Goal: Transaction & Acquisition: Subscribe to service/newsletter

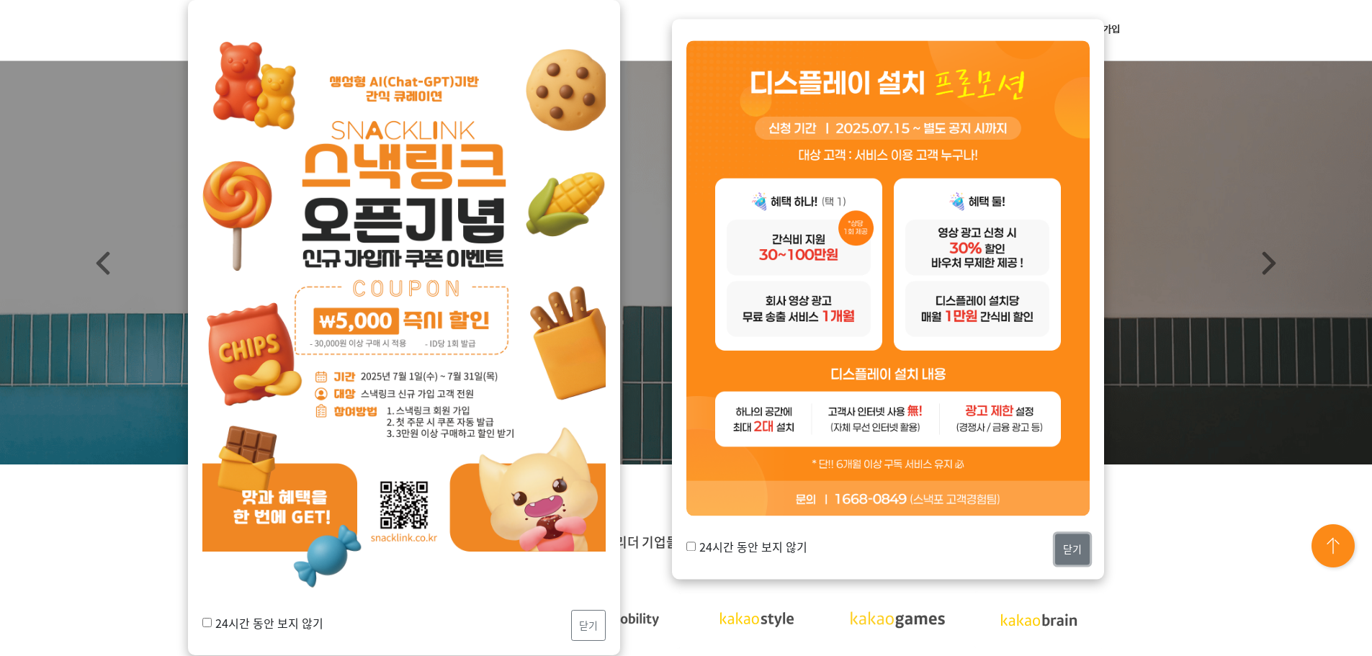
drag, startPoint x: 0, startPoint y: 0, endPoint x: 1072, endPoint y: 555, distance: 1206.9
click at [1072, 555] on button "닫기" at bounding box center [1072, 549] width 35 height 31
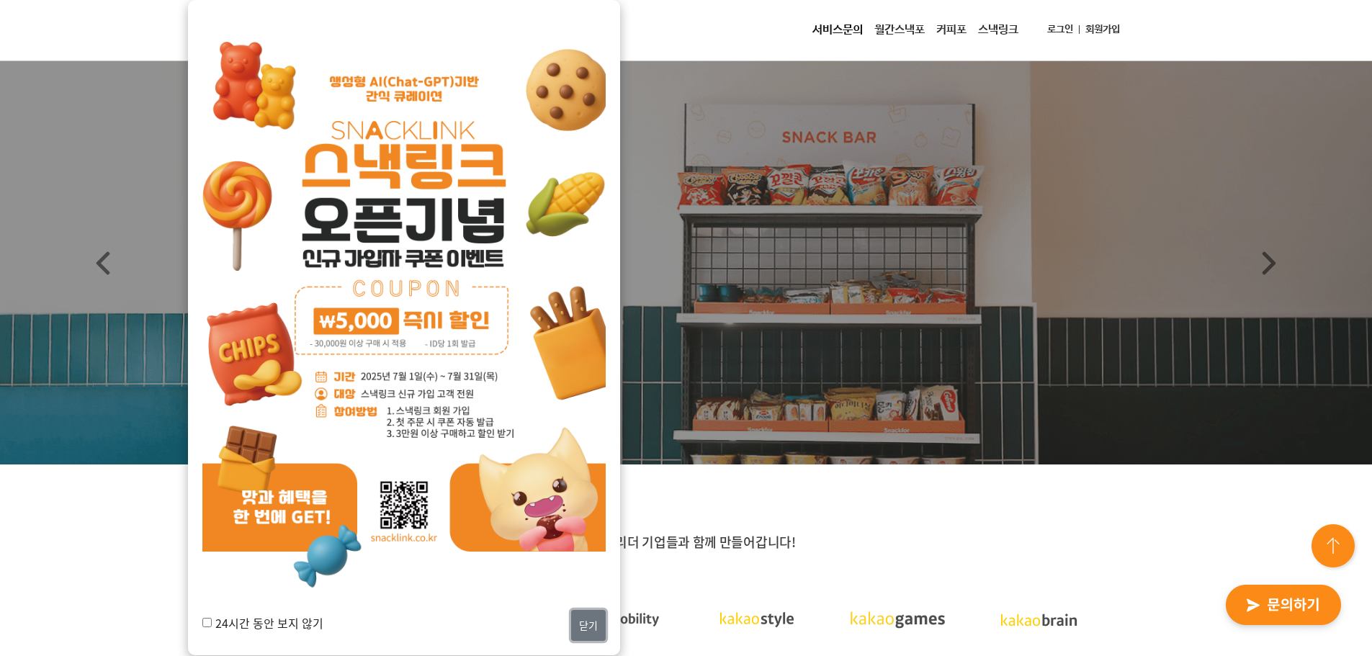
click at [596, 622] on button "닫기" at bounding box center [588, 625] width 35 height 31
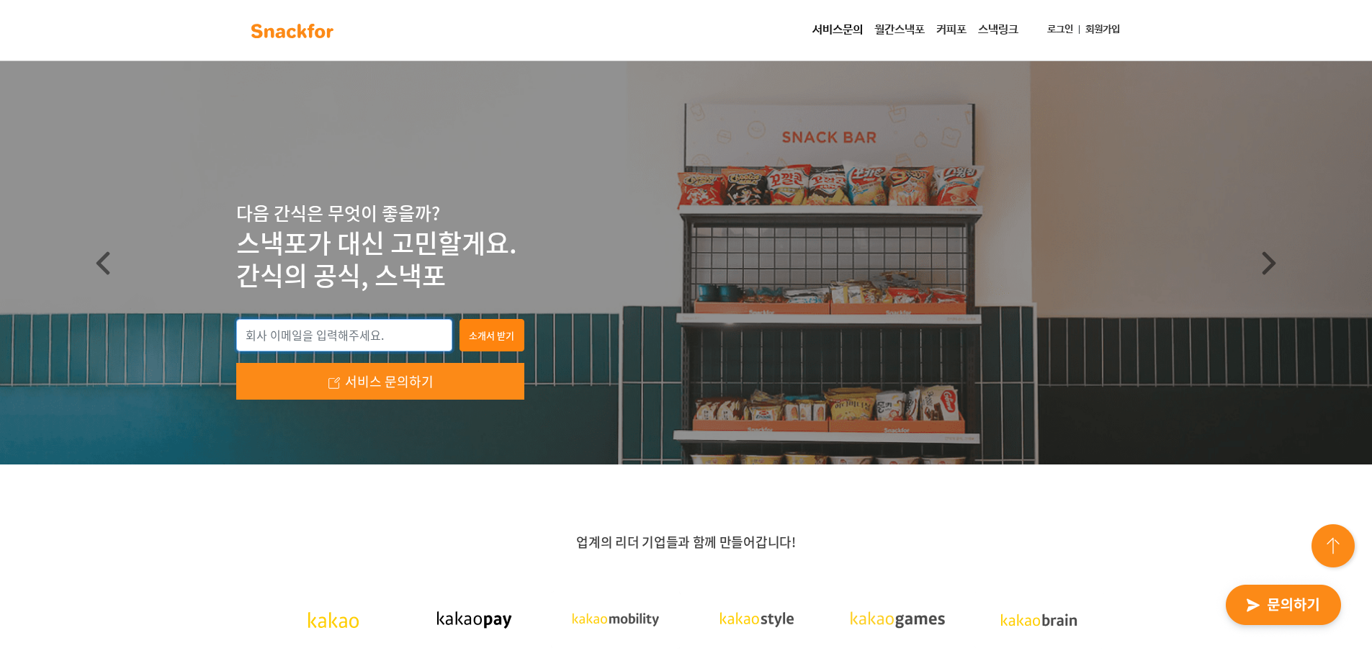
click at [403, 339] on input "email" at bounding box center [344, 335] width 216 height 33
click at [893, 29] on link "월간스낵포" at bounding box center [900, 30] width 62 height 29
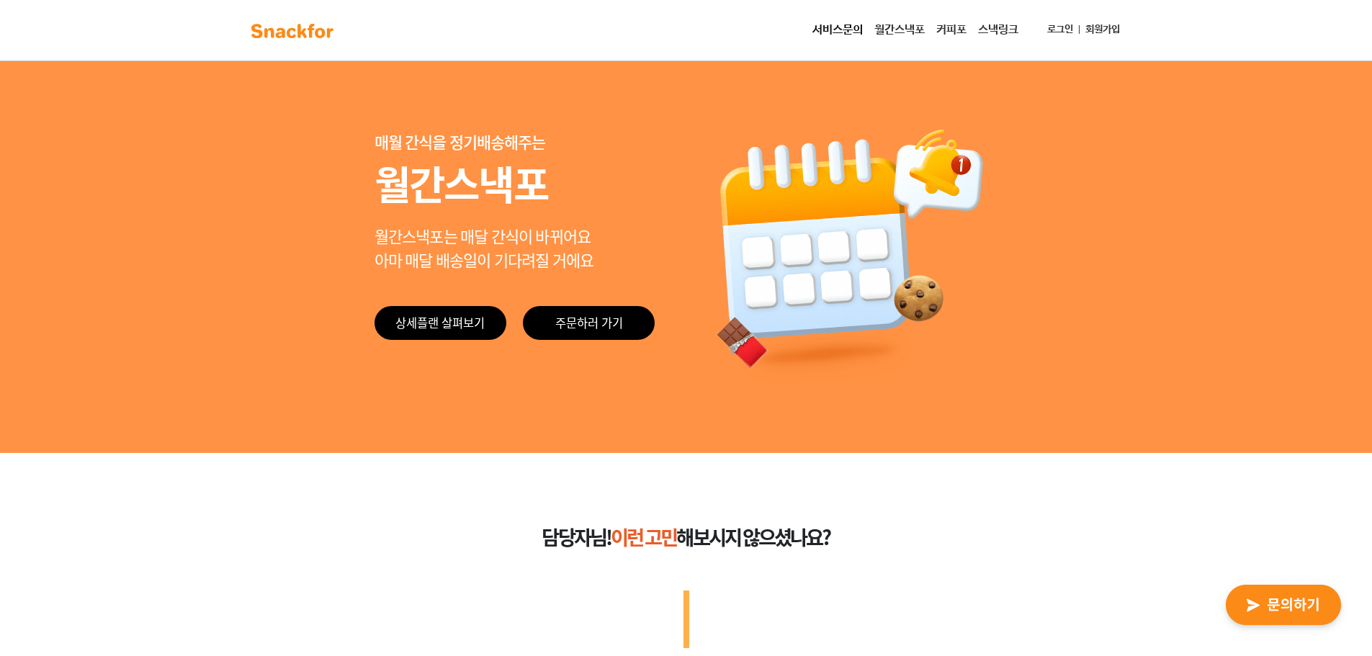
click at [975, 31] on link "스낵링크" at bounding box center [998, 30] width 52 height 29
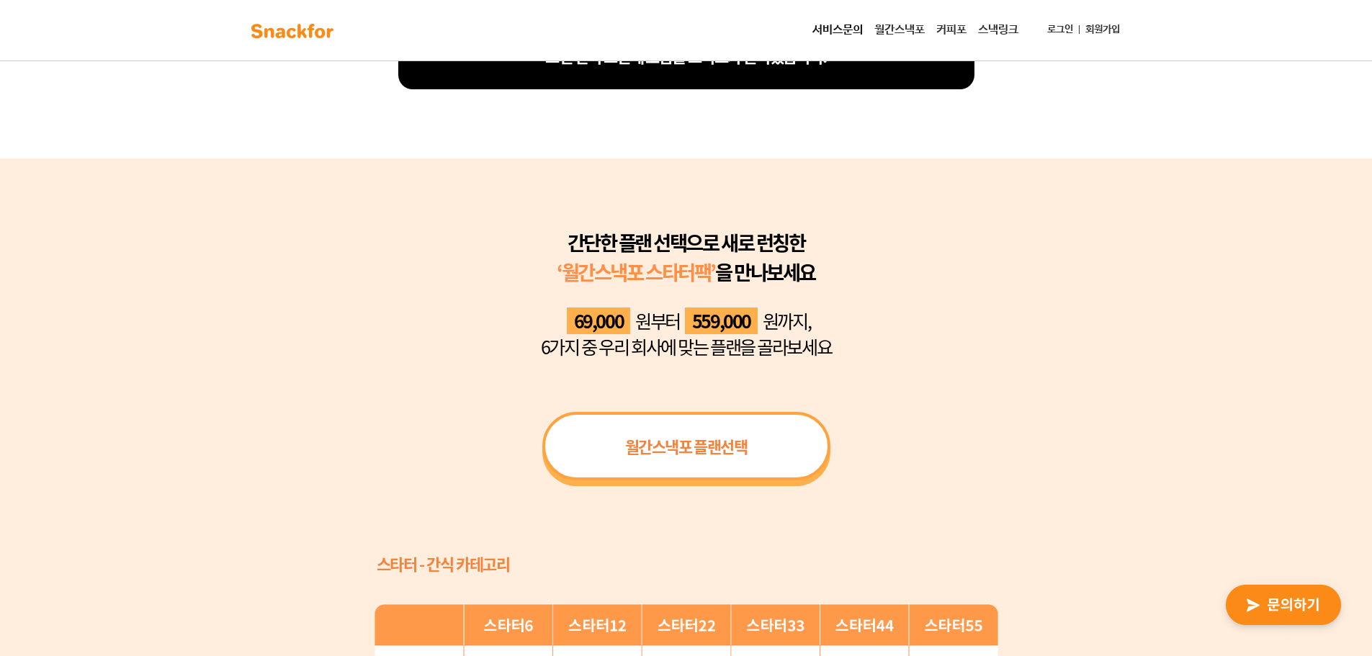
scroll to position [885, 0]
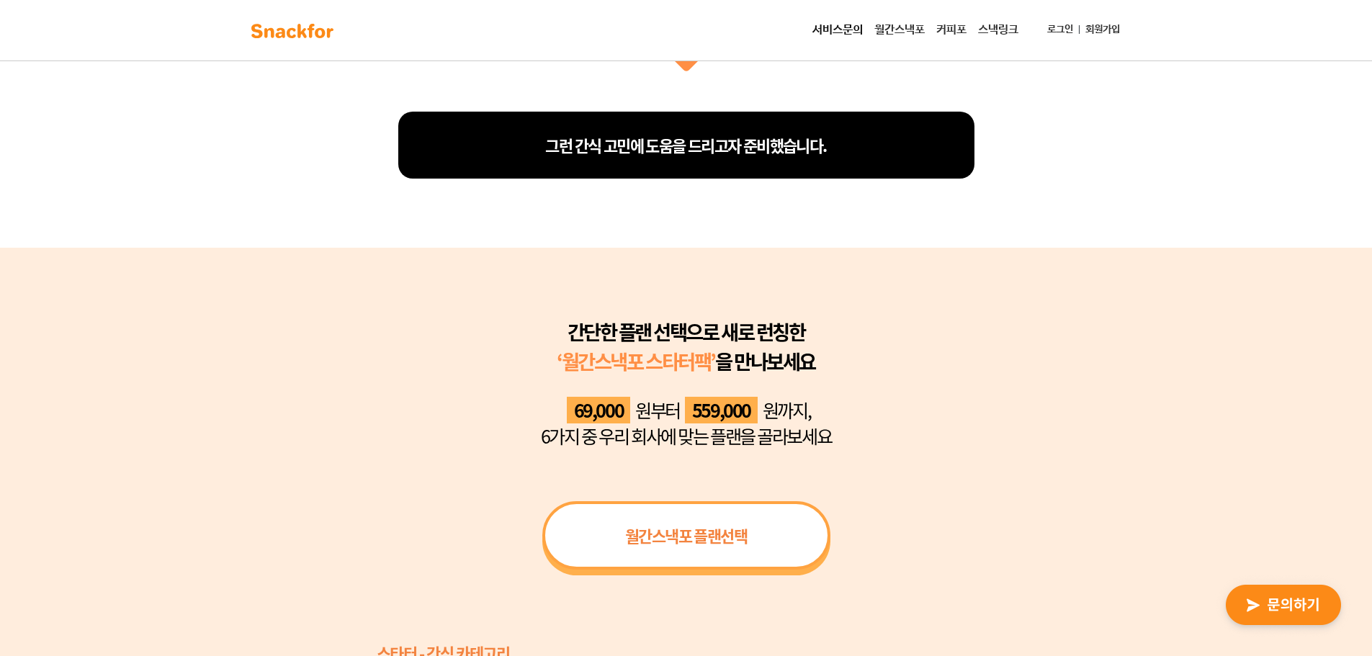
click at [709, 533] on span "월간스낵포 플랜선택" at bounding box center [686, 536] width 122 height 24
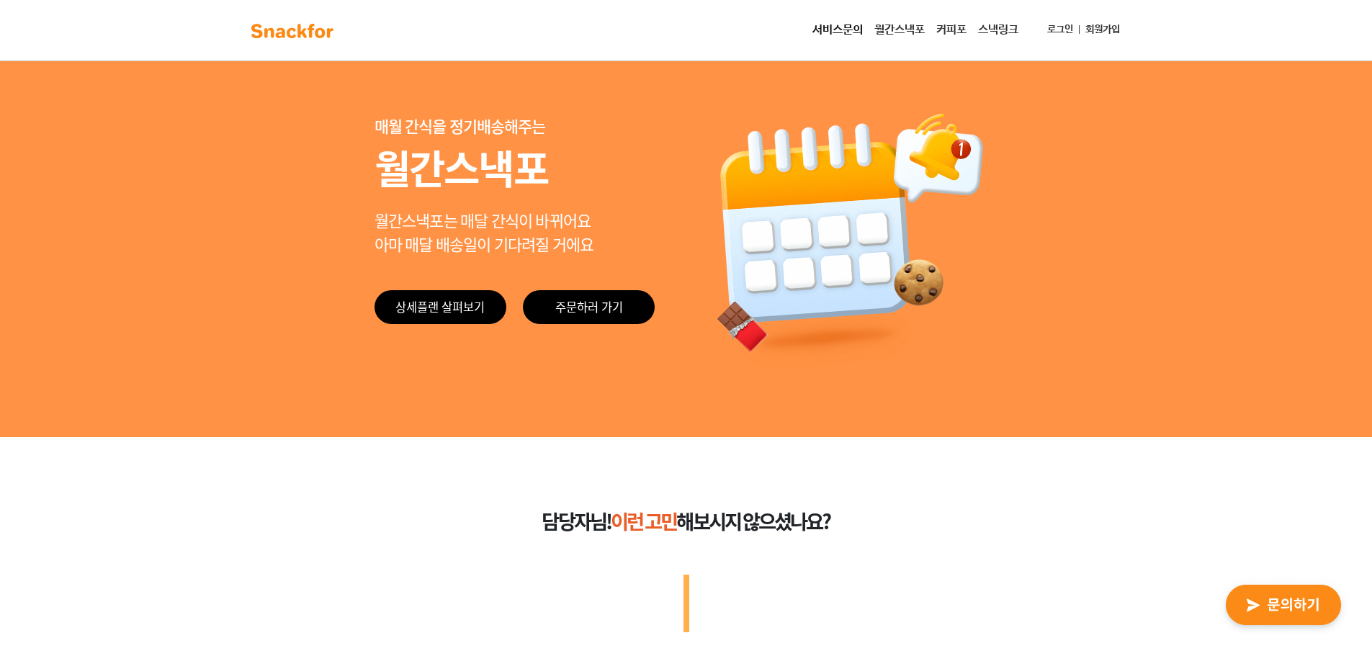
scroll to position [0, 0]
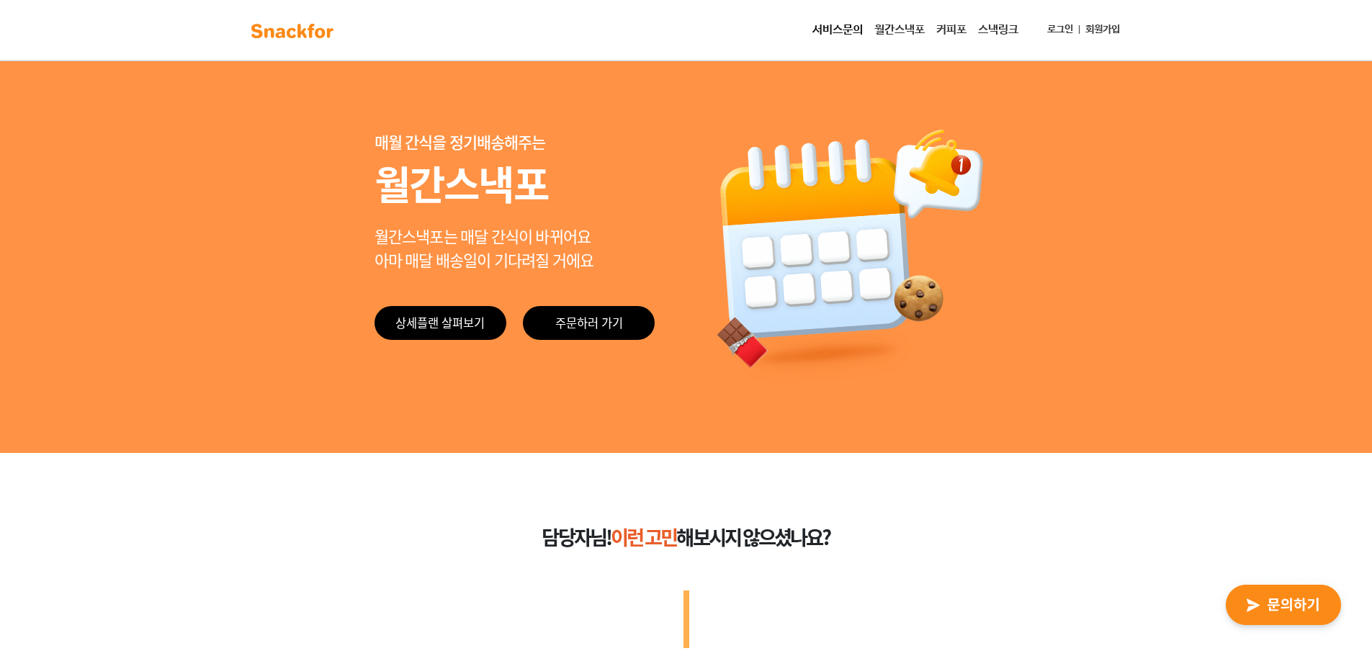
click at [321, 41] on img at bounding box center [292, 30] width 91 height 23
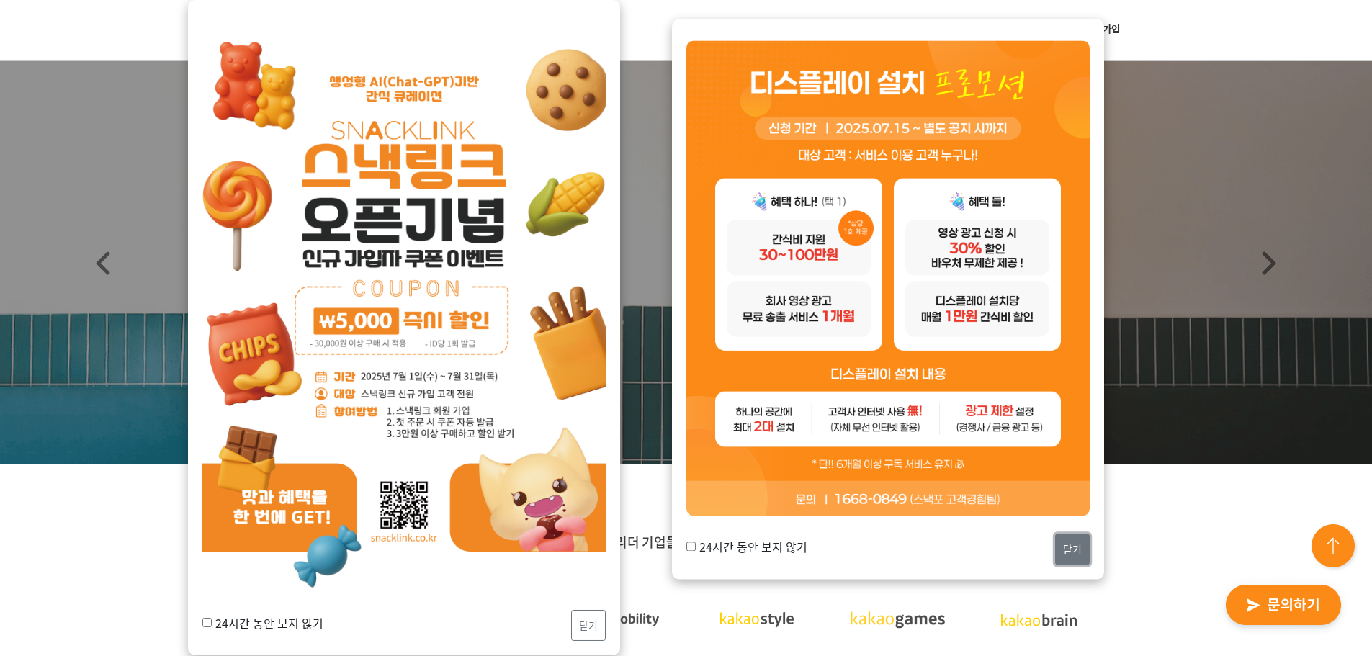
click at [1067, 546] on button "닫기" at bounding box center [1072, 549] width 35 height 31
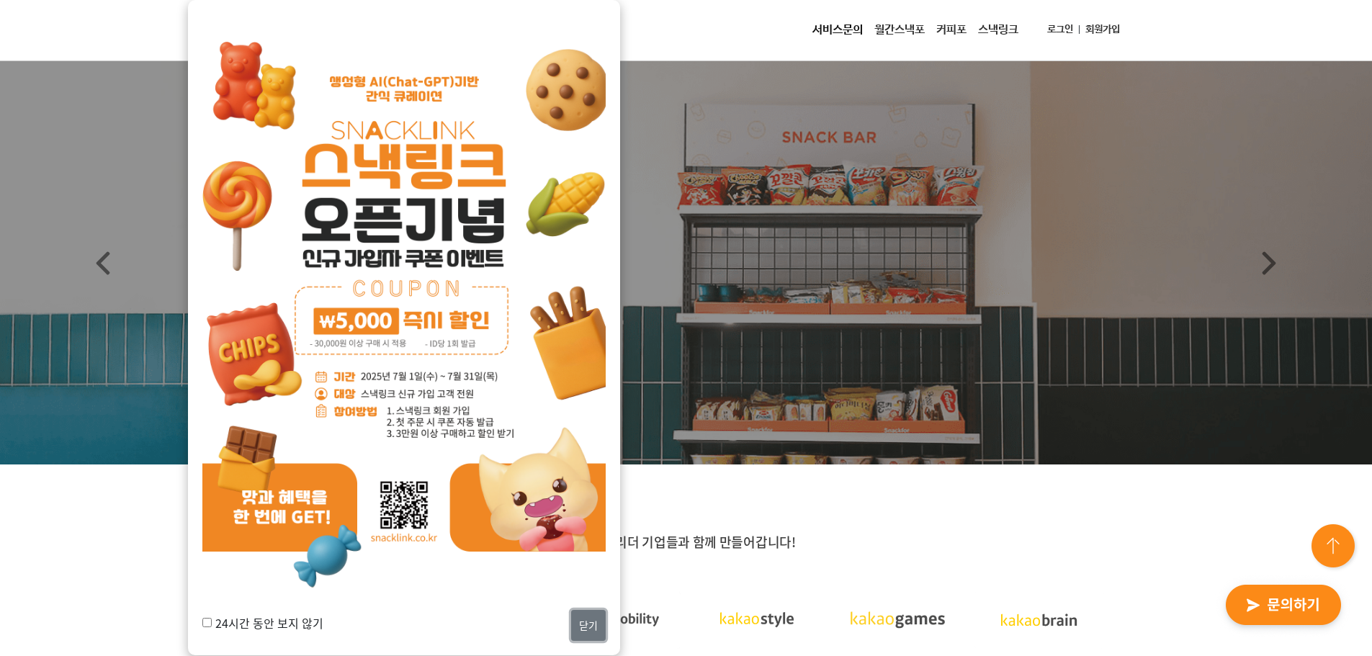
click at [602, 620] on button "닫기" at bounding box center [588, 625] width 35 height 31
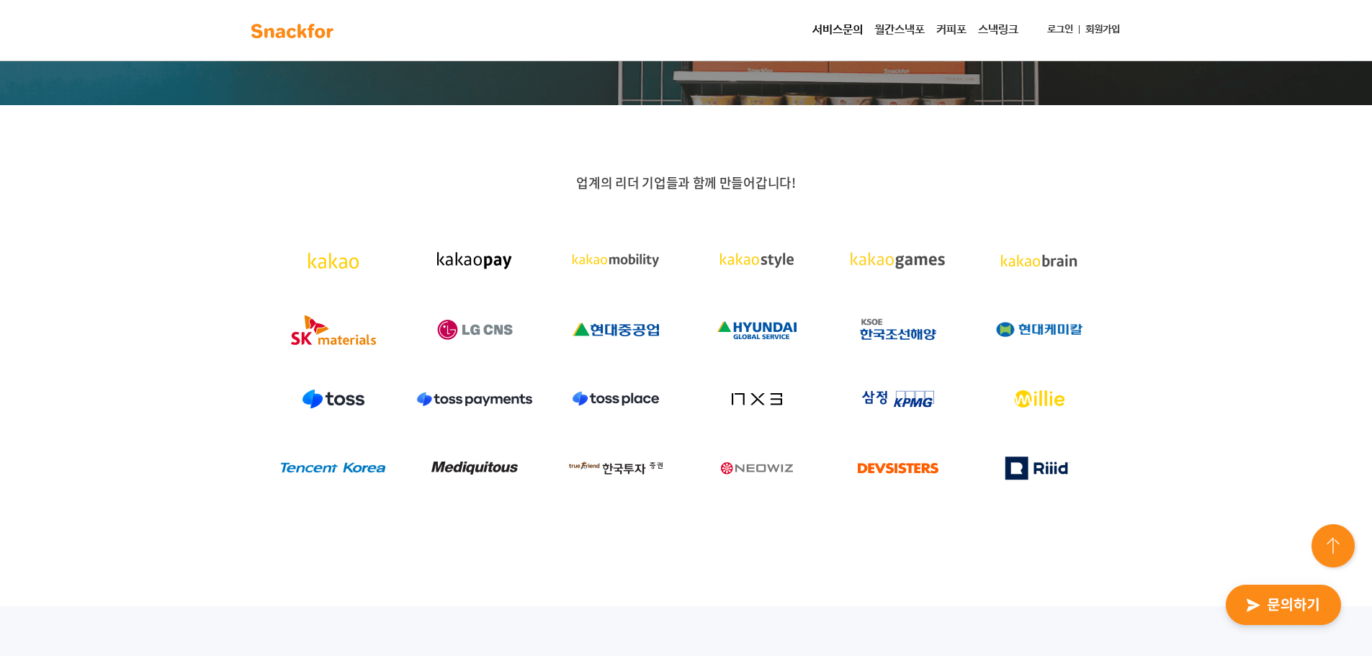
scroll to position [216, 0]
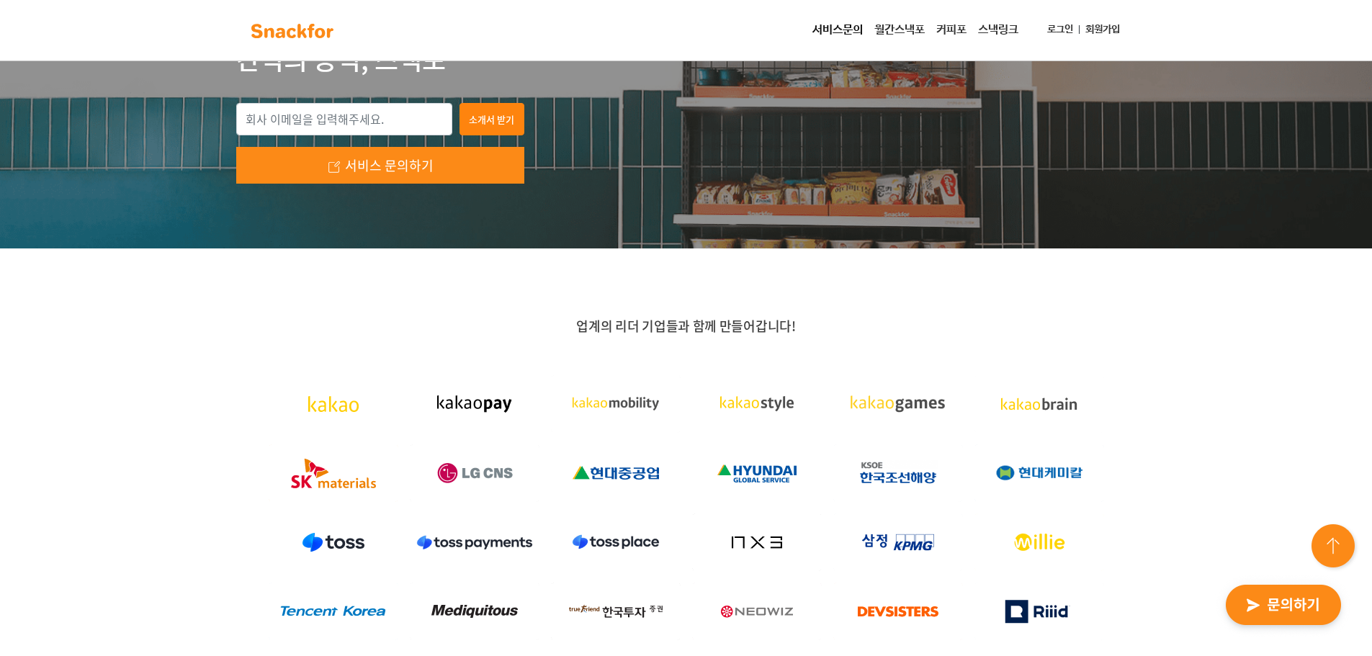
click at [985, 23] on link "스낵링크" at bounding box center [998, 30] width 52 height 29
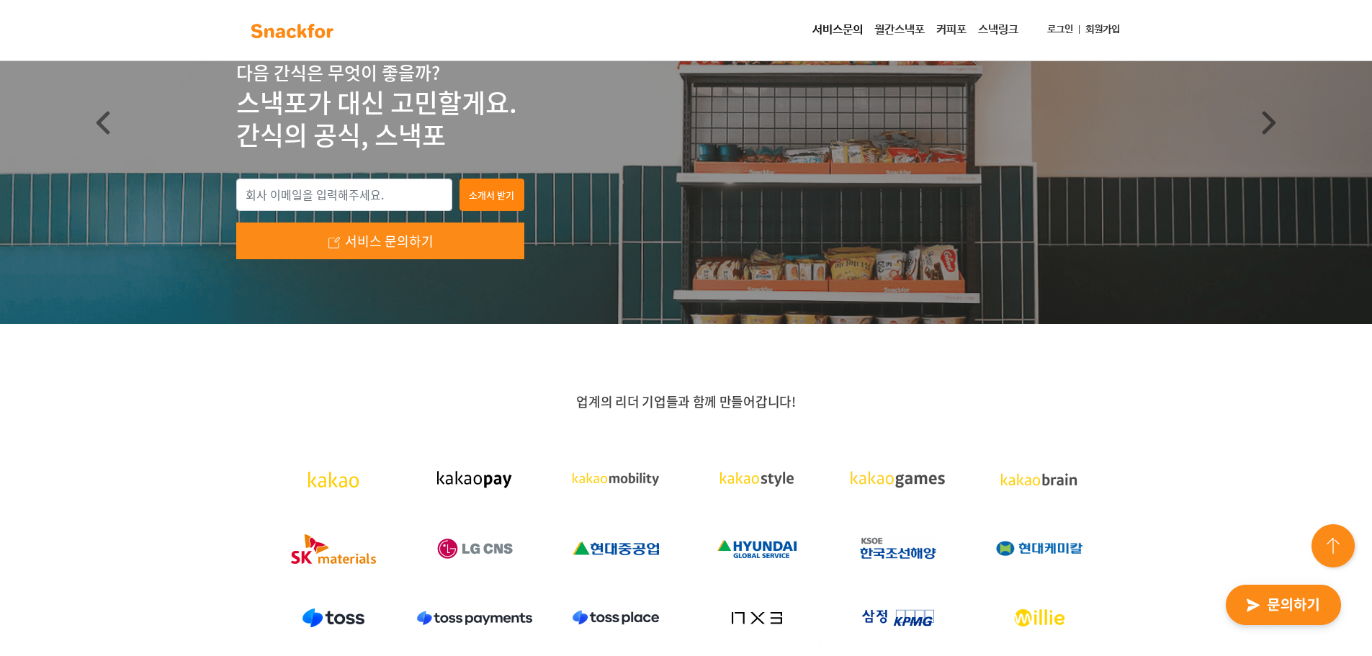
scroll to position [0, 0]
